Goal: Navigation & Orientation: Find specific page/section

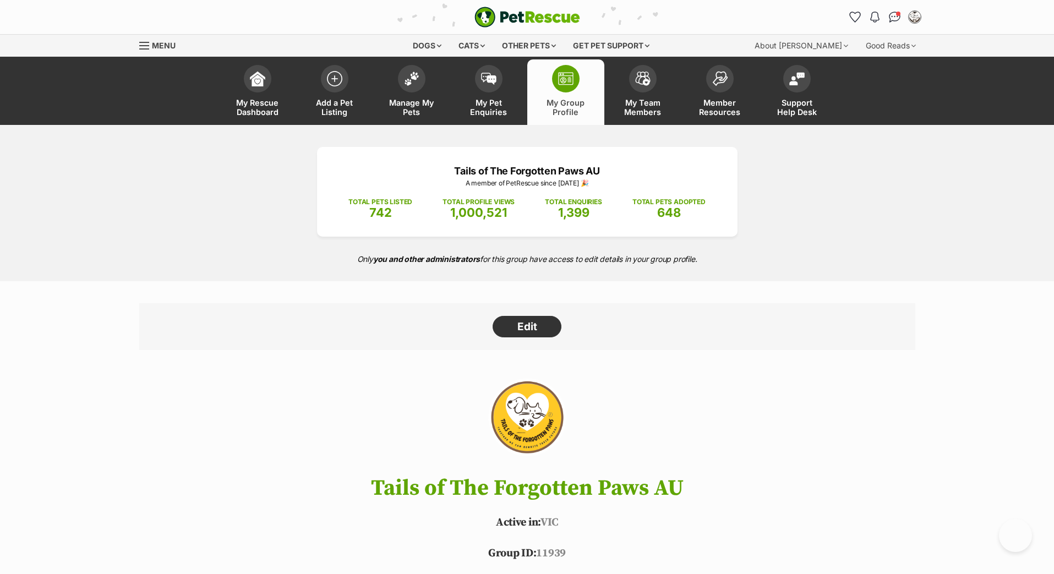
click at [409, 90] on span at bounding box center [412, 76] width 28 height 28
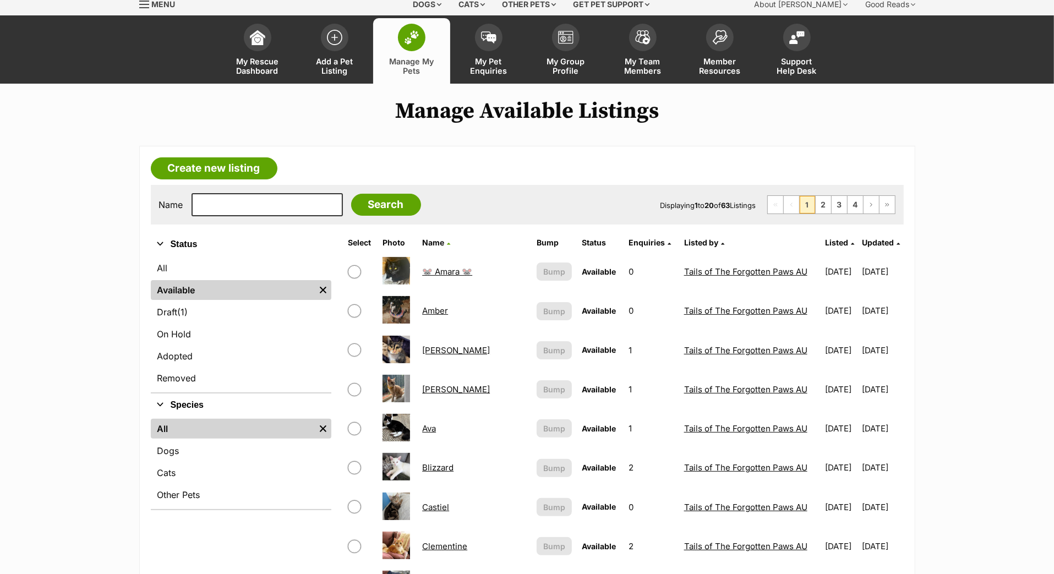
scroll to position [38, 0]
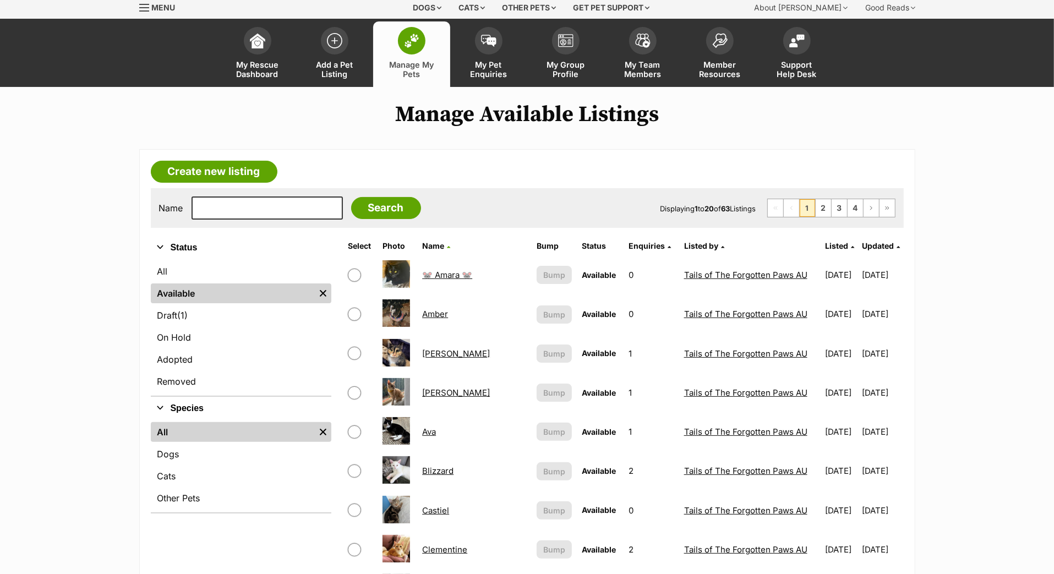
click at [874, 251] on span "Updated" at bounding box center [878, 245] width 32 height 9
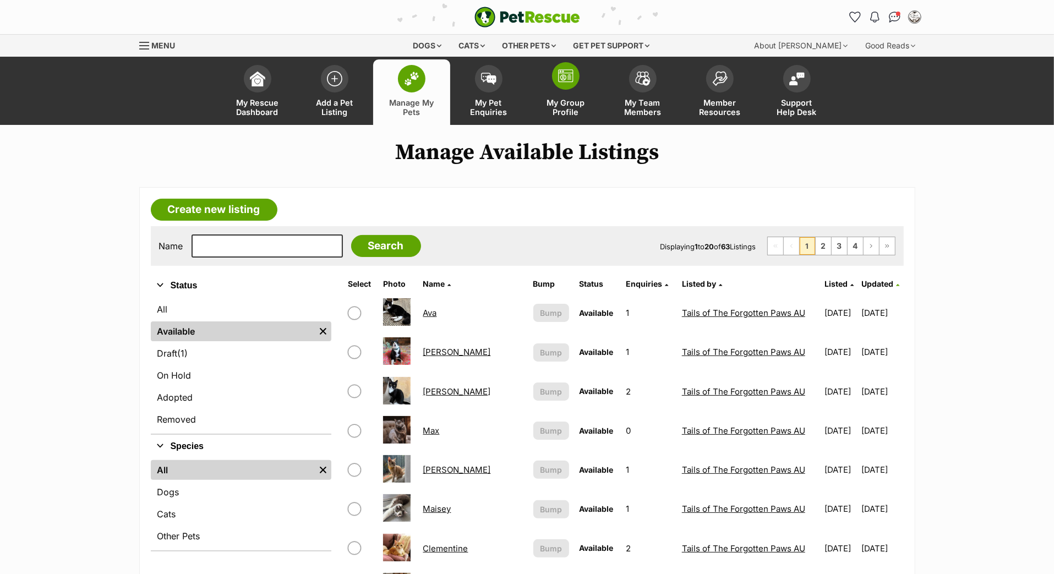
click at [570, 105] on link "My Group Profile" at bounding box center [565, 92] width 77 height 66
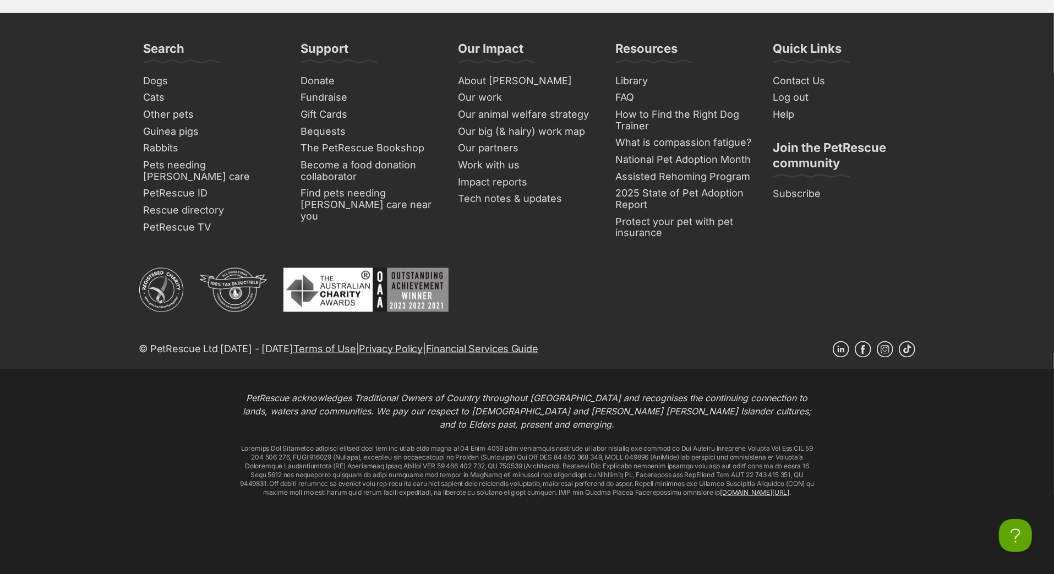
scroll to position [4772, 0]
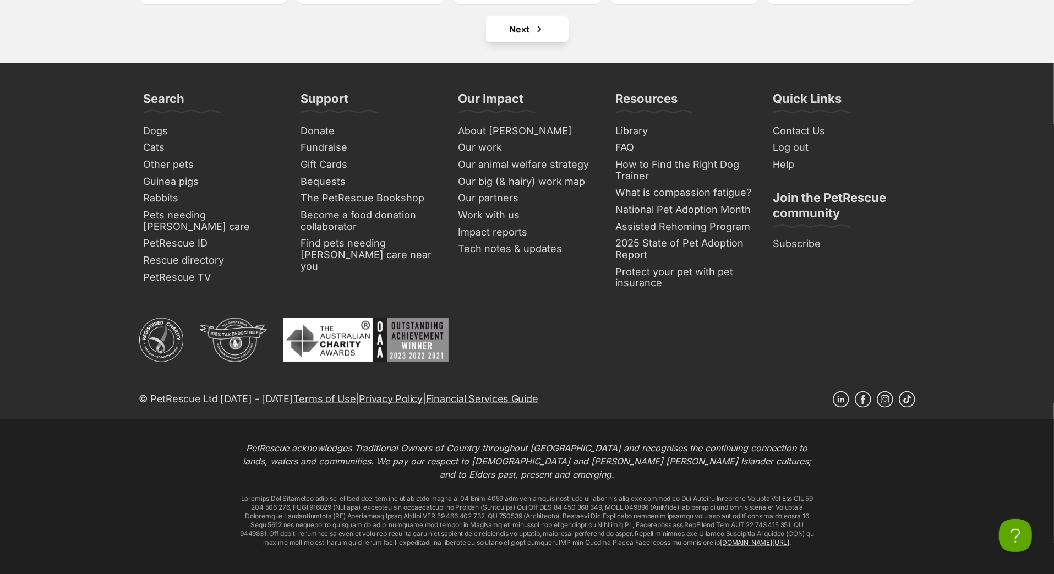
click at [545, 36] on span "Next page" at bounding box center [539, 29] width 11 height 13
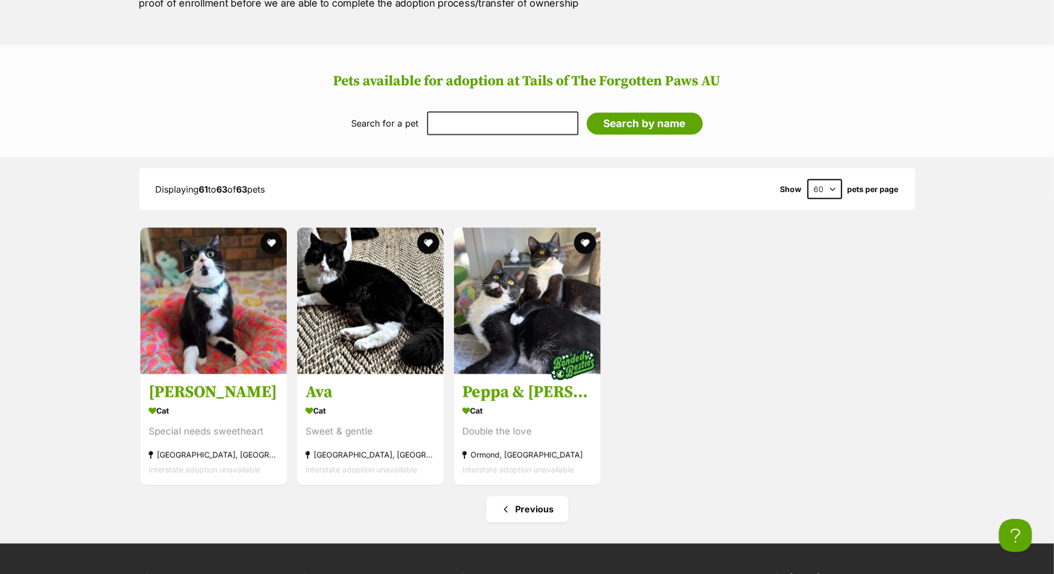
scroll to position [1361, 0]
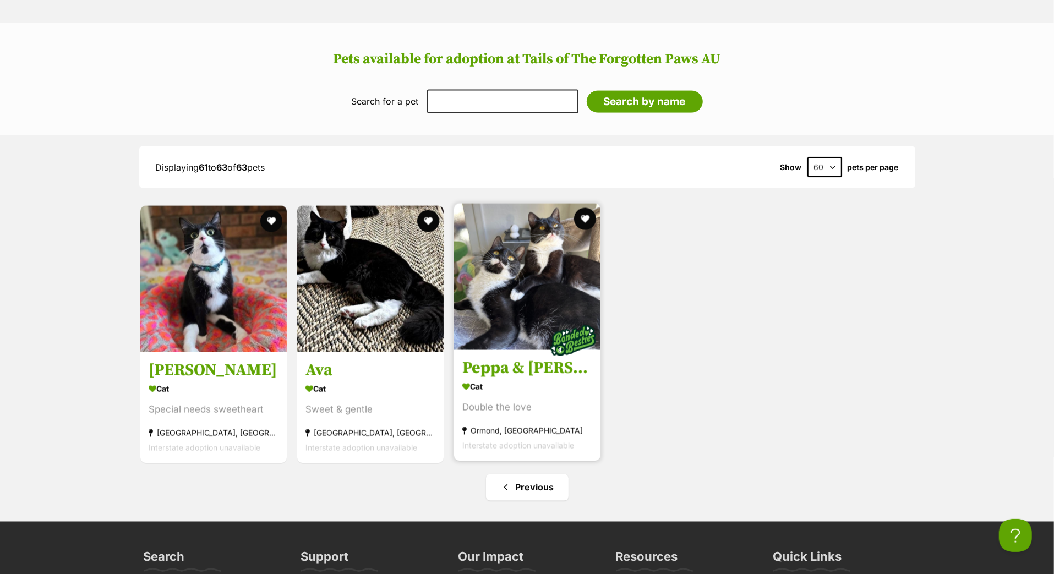
click at [537, 379] on h3 "Peppa & [PERSON_NAME]" at bounding box center [527, 368] width 130 height 21
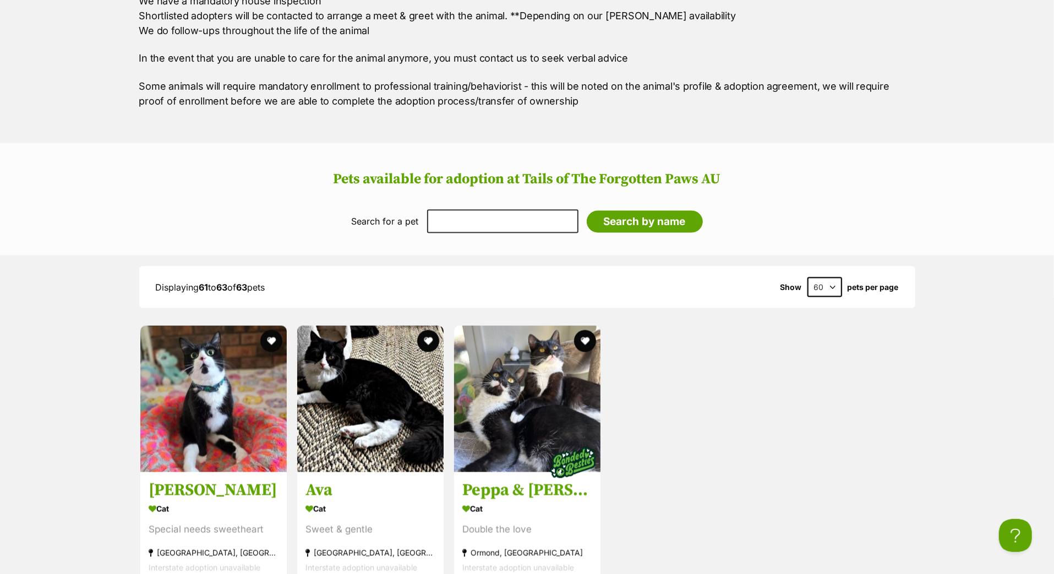
scroll to position [1120, 0]
